Goal: Transaction & Acquisition: Purchase product/service

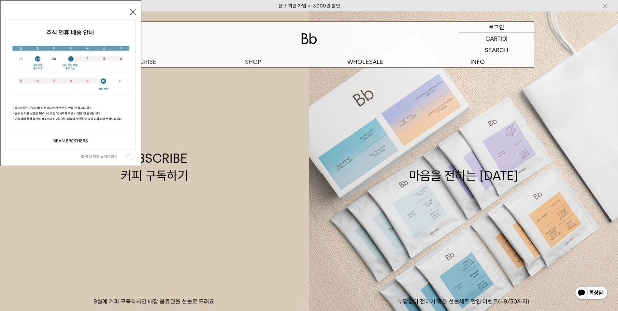
click at [496, 25] on p "로그인" at bounding box center [497, 27] width 16 height 11
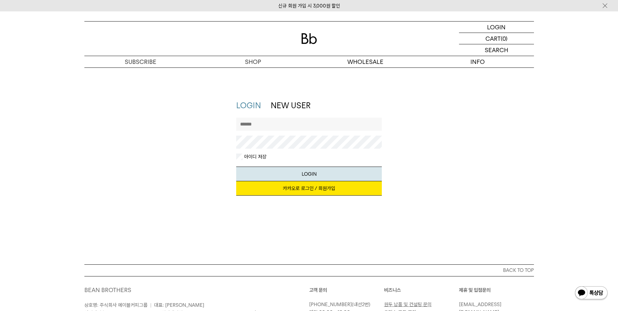
click at [269, 124] on input "text" at bounding box center [309, 124] width 146 height 13
type input "**********"
click at [309, 176] on button "LOGIN" at bounding box center [309, 174] width 146 height 15
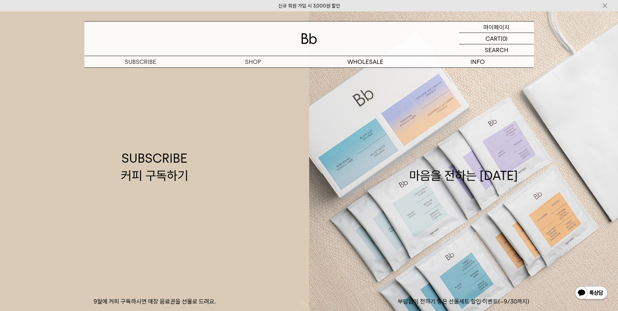
click at [500, 25] on p "마이페이지" at bounding box center [497, 27] width 26 height 11
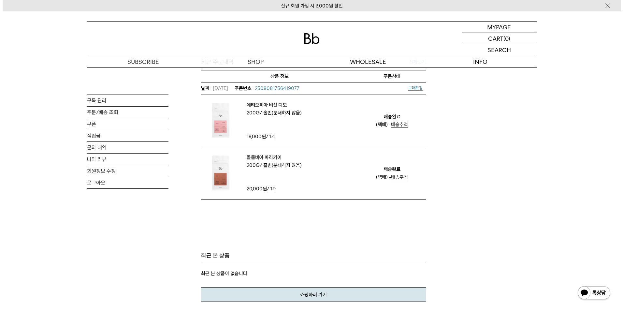
scroll to position [130, 0]
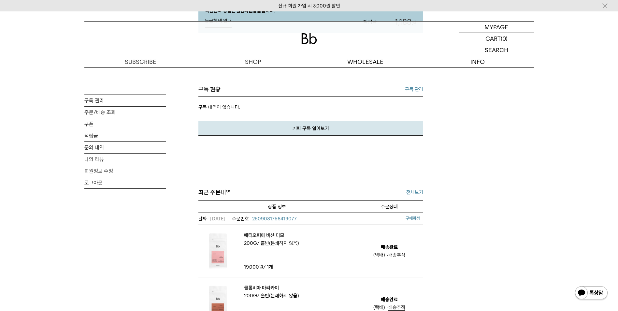
click at [416, 218] on span "구매확정" at bounding box center [413, 218] width 14 height 5
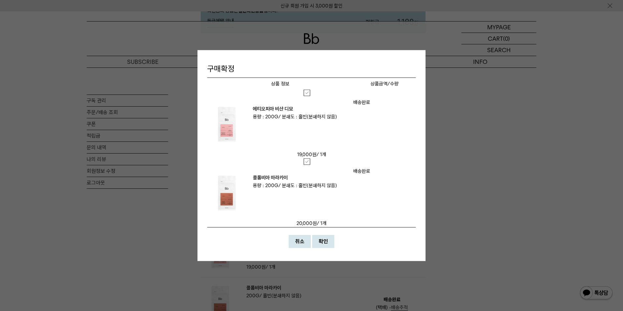
click at [307, 93] on label at bounding box center [312, 92] width 16 height 7
click at [304, 162] on label at bounding box center [312, 161] width 16 height 7
click at [322, 239] on strong "확인" at bounding box center [323, 241] width 9 height 6
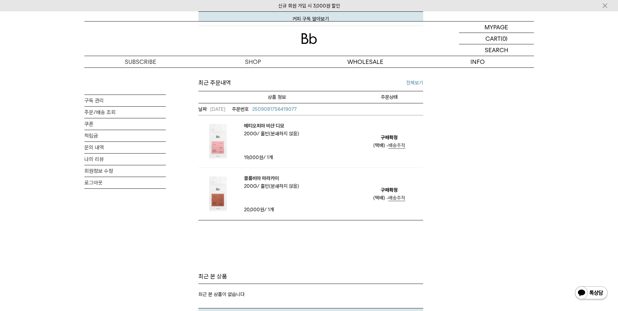
scroll to position [130, 0]
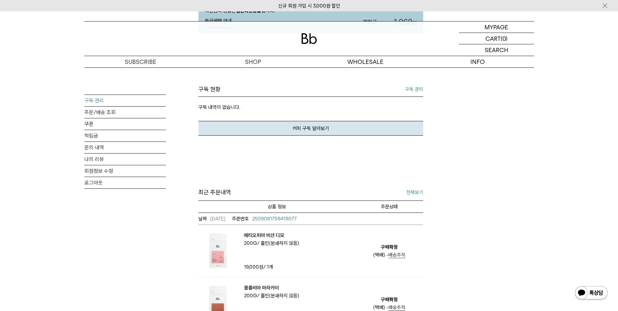
click at [97, 100] on link "구독 관리" at bounding box center [124, 100] width 81 height 11
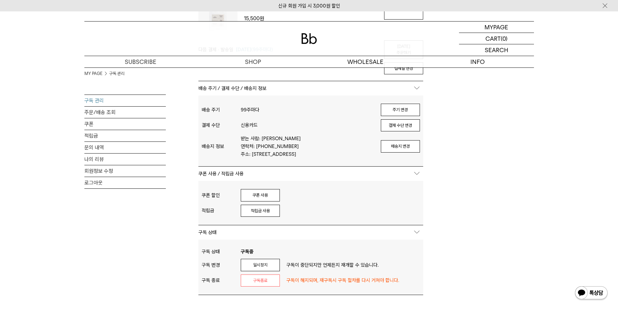
scroll to position [130, 0]
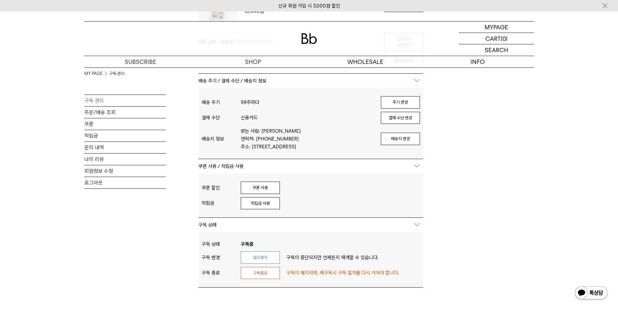
click at [263, 253] on button "일시정지" at bounding box center [260, 257] width 39 height 12
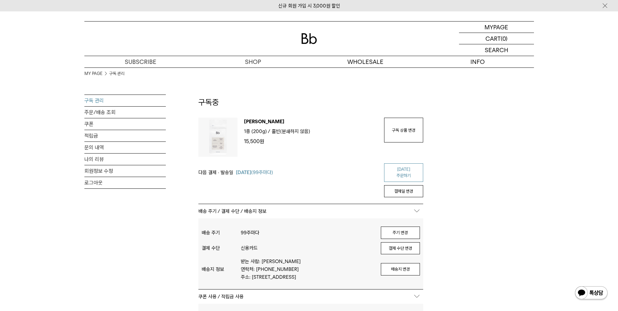
click at [401, 171] on link "오늘 주문하기" at bounding box center [403, 172] width 39 height 19
click at [408, 133] on link "구독 상품 변경" at bounding box center [403, 130] width 39 height 25
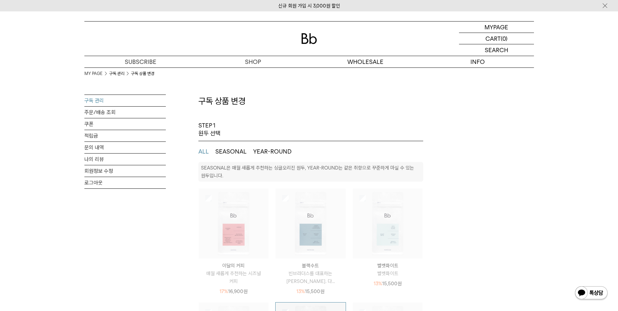
select select "**"
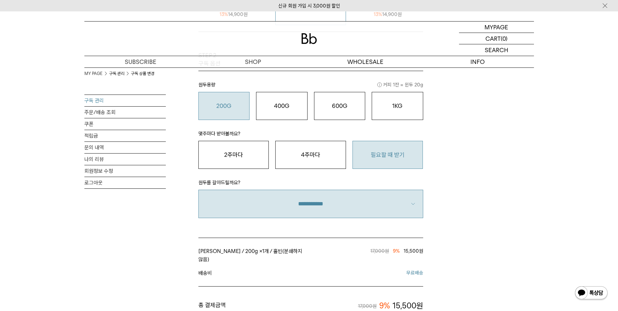
scroll to position [391, 0]
click at [503, 143] on div "MY PAGE 구독 관리 구독 상품 변경 구독 관리 주문/배송 조회 쿠폰 적립금 문의 내역 나의 리뷰 회원정보 수정 로그아웃 구독 상품 변경 …" at bounding box center [309, 10] width 450 height 668
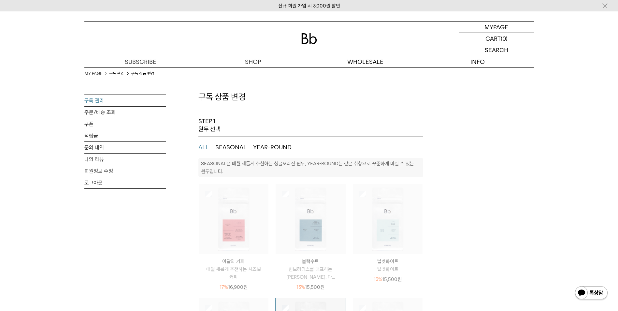
scroll to position [0, 0]
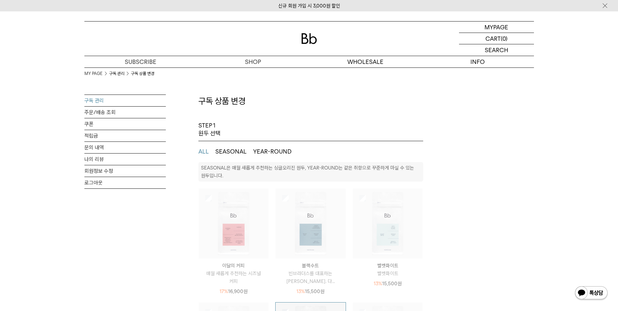
click at [93, 100] on link "구독 관리" at bounding box center [124, 100] width 81 height 11
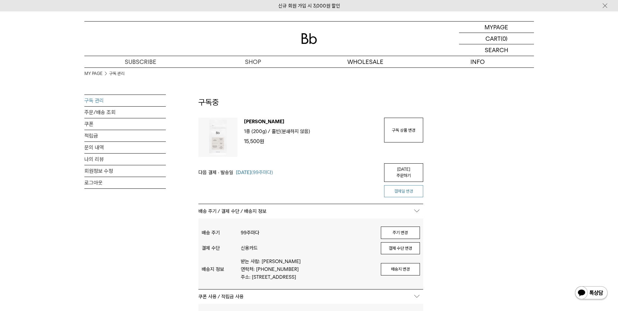
click at [406, 185] on button "결제일 변경" at bounding box center [403, 191] width 39 height 12
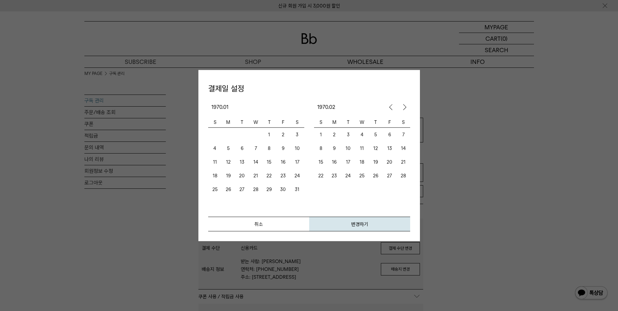
click at [404, 106] on button "button" at bounding box center [404, 107] width 12 height 12
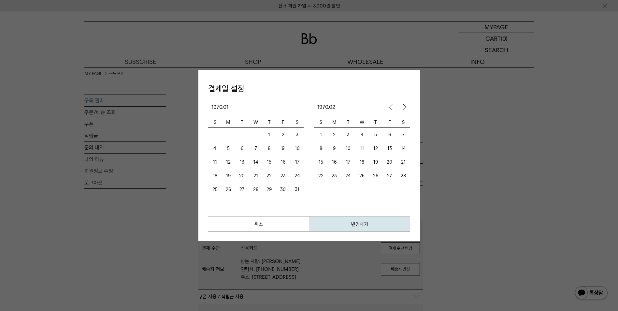
click at [389, 107] on button "button" at bounding box center [391, 107] width 12 height 12
click at [269, 133] on td "1" at bounding box center [268, 134] width 13 height 14
click at [321, 133] on td "1" at bounding box center [320, 134] width 13 height 14
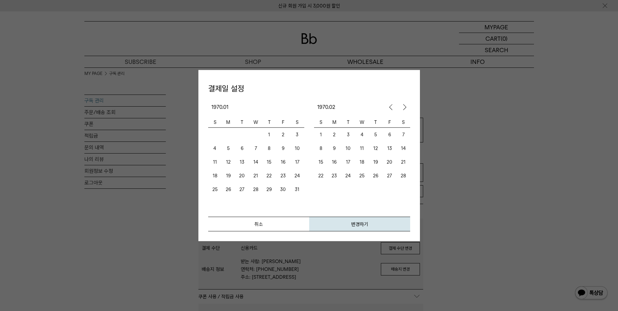
click at [268, 133] on td "1" at bounding box center [268, 134] width 13 height 14
click at [358, 224] on button "변경하기" at bounding box center [359, 223] width 101 height 15
click at [270, 135] on td "1" at bounding box center [268, 134] width 13 height 14
drag, startPoint x: 358, startPoint y: 225, endPoint x: 375, endPoint y: 31, distance: 195.3
click at [358, 225] on button "변경하기" at bounding box center [359, 223] width 101 height 15
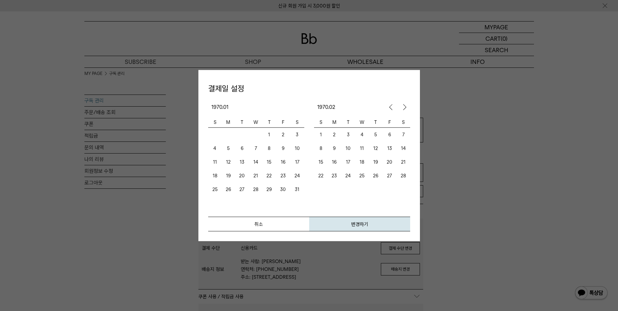
click at [321, 135] on td "1" at bounding box center [320, 134] width 13 height 14
click at [362, 226] on button "변경하기" at bounding box center [359, 223] width 101 height 15
click at [390, 106] on button "button" at bounding box center [391, 107] width 12 height 12
click at [253, 223] on button "취소" at bounding box center [258, 223] width 101 height 15
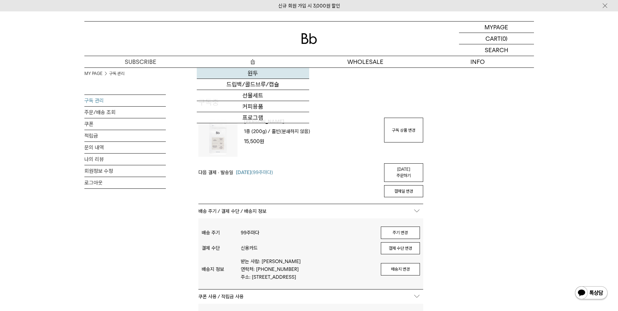
click at [249, 72] on link "원두" at bounding box center [253, 73] width 112 height 11
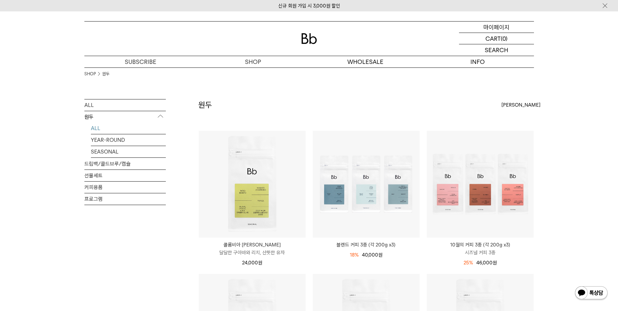
click at [497, 27] on p "마이페이지" at bounding box center [497, 27] width 26 height 11
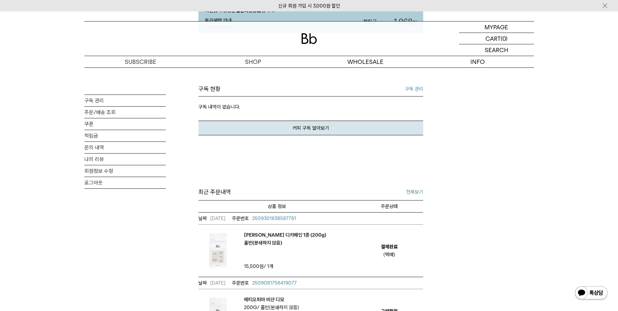
scroll to position [130, 0]
click at [273, 237] on em "페루 카하마르카 디카페인 1종 (200g) 홀빈(분쇄하지 않음)" at bounding box center [285, 239] width 82 height 16
click at [287, 220] on span "2509301838587781" at bounding box center [274, 219] width 44 height 6
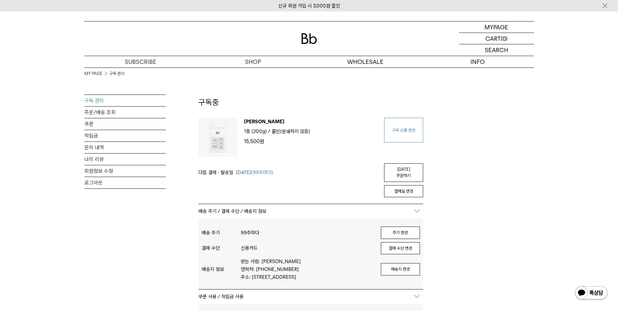
click at [405, 130] on link "구독 상품 변경" at bounding box center [403, 130] width 39 height 25
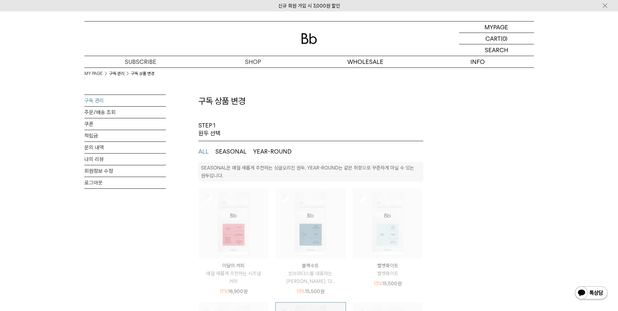
select select "**"
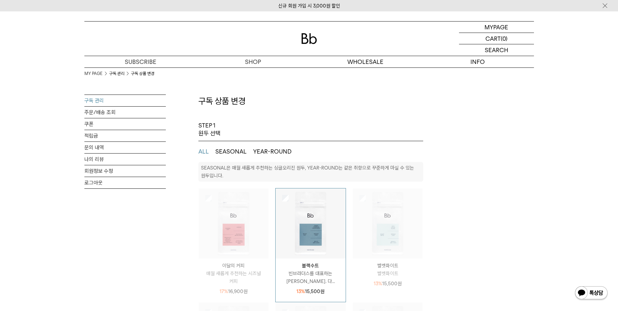
scroll to position [130, 0]
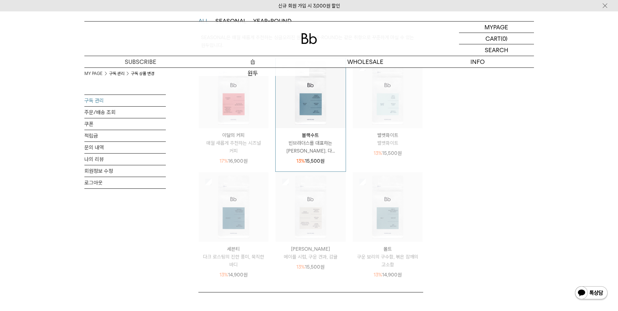
click at [208, 67] on p "숍" at bounding box center [253, 61] width 112 height 11
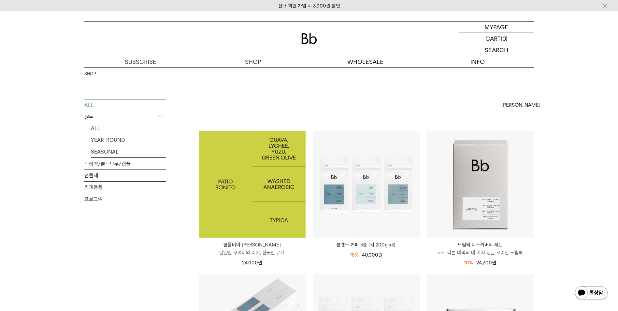
scroll to position [130, 0]
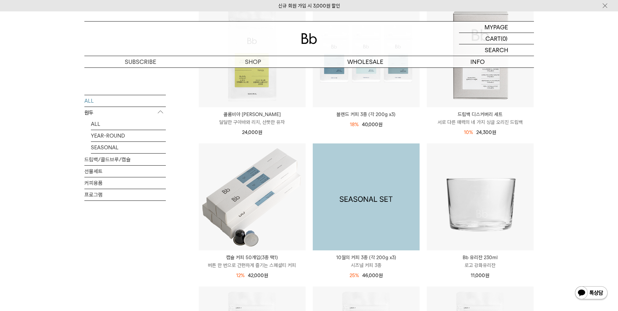
click at [352, 211] on img at bounding box center [366, 196] width 107 height 107
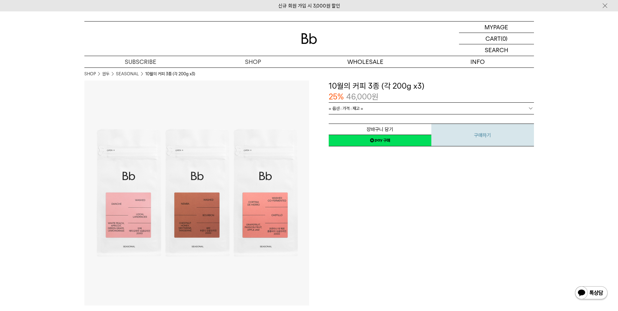
click at [483, 137] on button "구매하기" at bounding box center [482, 135] width 103 height 23
click at [403, 107] on link "= 옵션 : 가격 : 재고 =" at bounding box center [431, 108] width 205 height 11
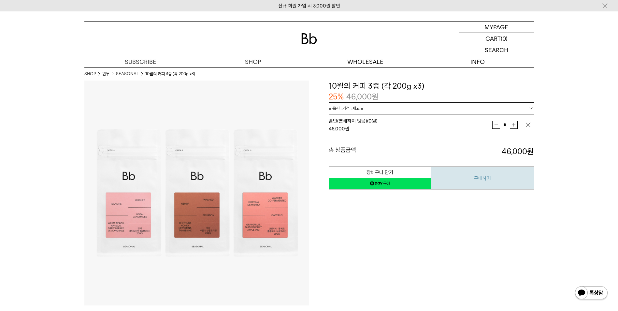
click at [483, 179] on button "구매하기" at bounding box center [482, 178] width 103 height 23
